Goal: Task Accomplishment & Management: Manage account settings

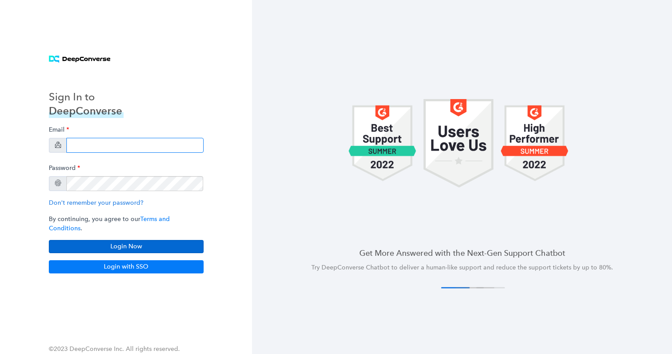
type input "[EMAIL_ADDRESS][DOMAIN_NAME]"
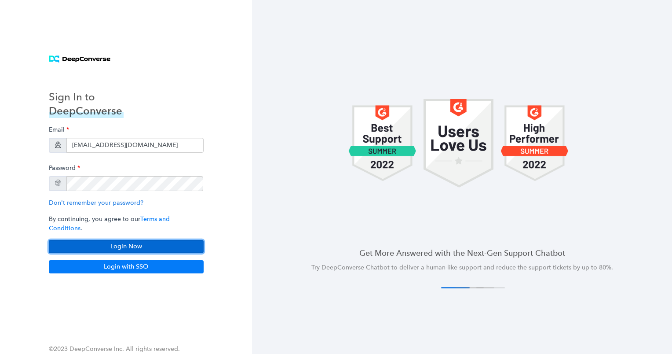
click at [125, 243] on button "Login Now" at bounding box center [126, 246] width 155 height 13
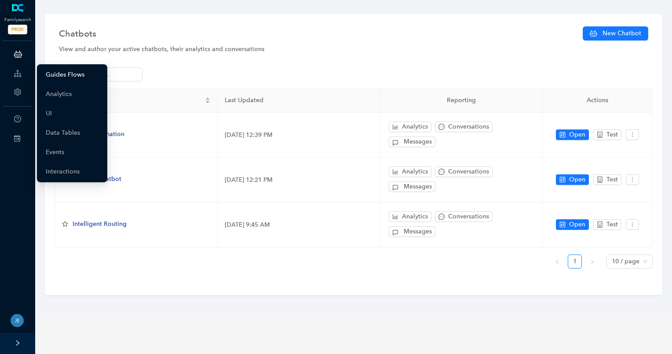
click at [78, 75] on link "Guides Flows" at bounding box center [65, 75] width 39 height 18
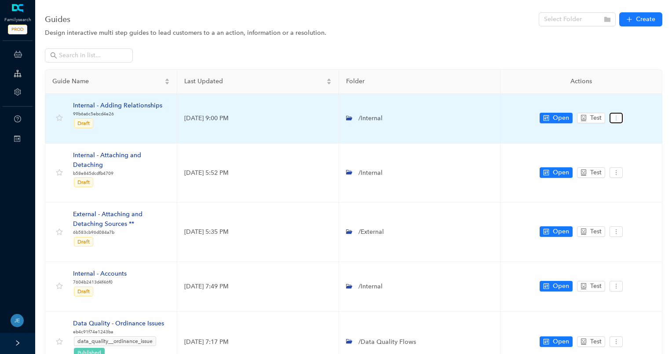
click at [616, 118] on icon "more" at bounding box center [616, 118] width 6 height 6
click at [636, 135] on span "Settings" at bounding box center [633, 133] width 32 height 10
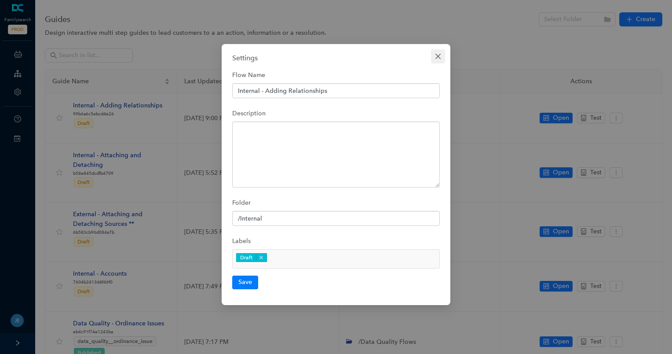
click at [441, 60] on button "Close" at bounding box center [438, 56] width 14 height 14
